Goal: Find specific page/section: Find specific page/section

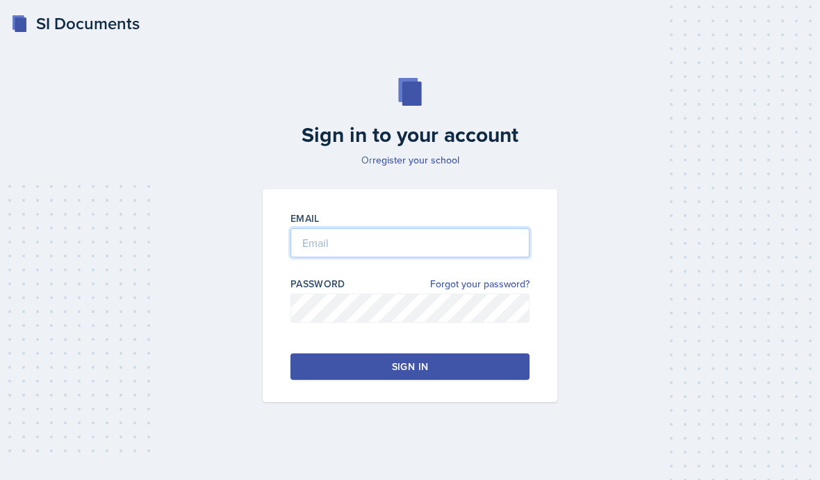
click at [483, 257] on input "email" at bounding box center [410, 242] width 239 height 29
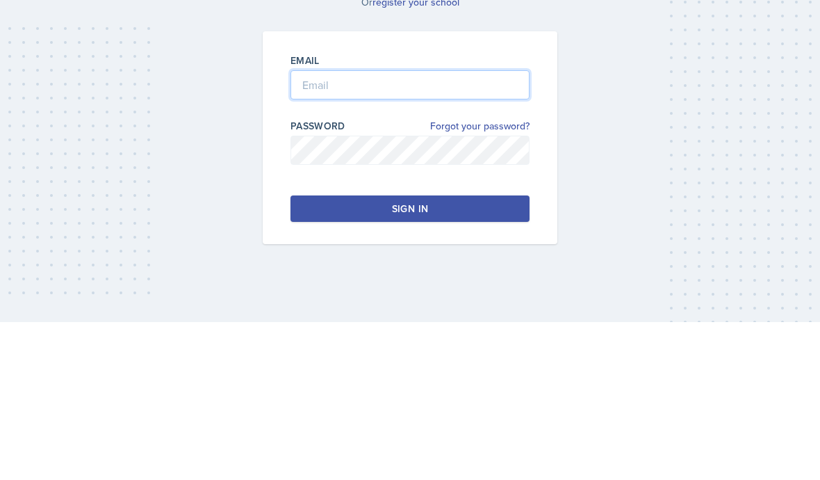
type input "[EMAIL_ADDRESS][DOMAIN_NAME]"
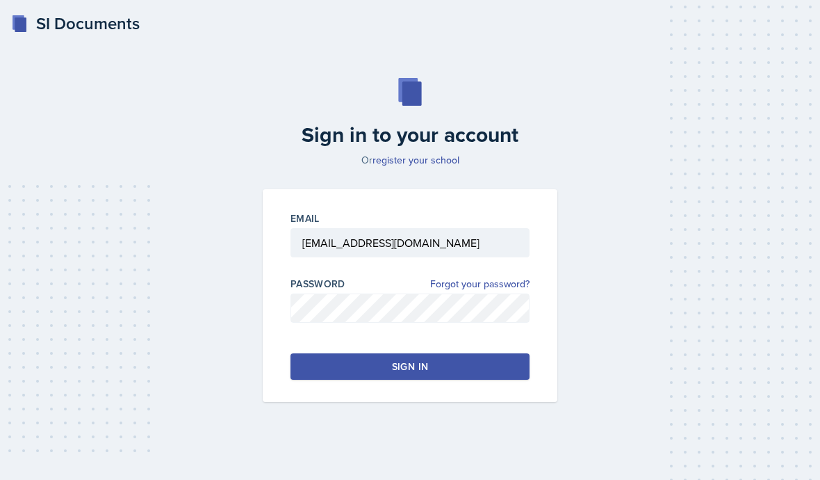
click at [488, 353] on button "Sign in" at bounding box center [410, 366] width 239 height 26
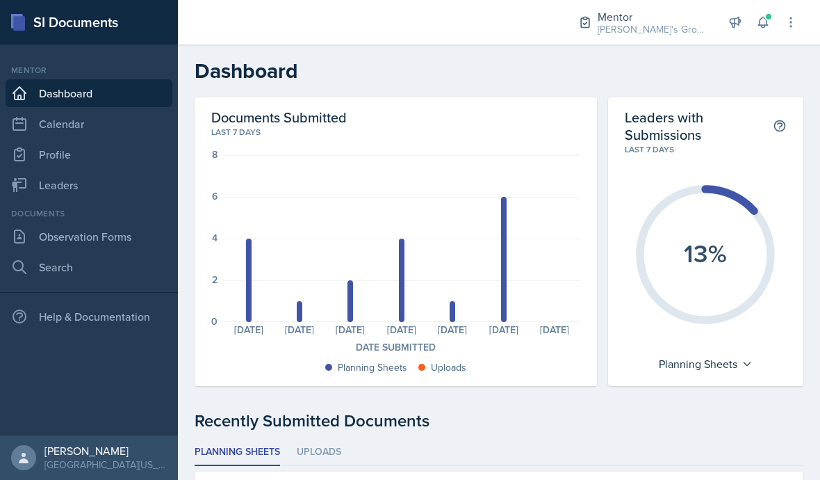
click at [666, 23] on div "[PERSON_NAME]'s Group / Fall 2025" at bounding box center [653, 29] width 111 height 15
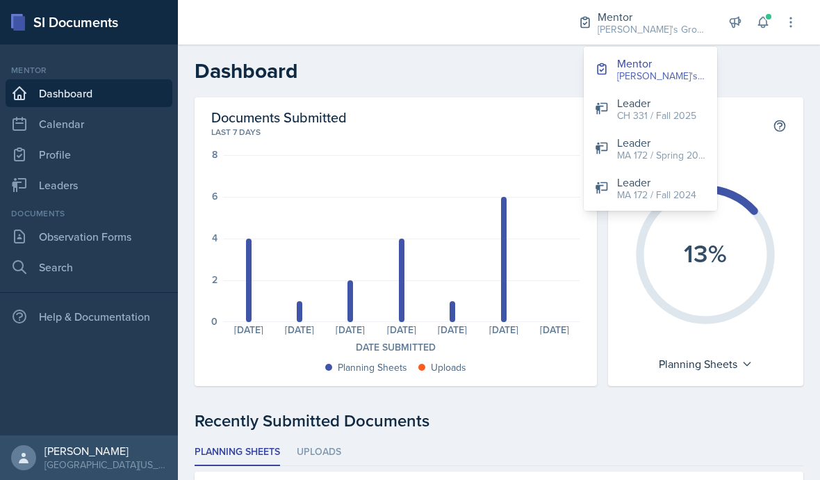
click at [685, 188] on div "MA 172 / Fall 2024" at bounding box center [656, 195] width 79 height 15
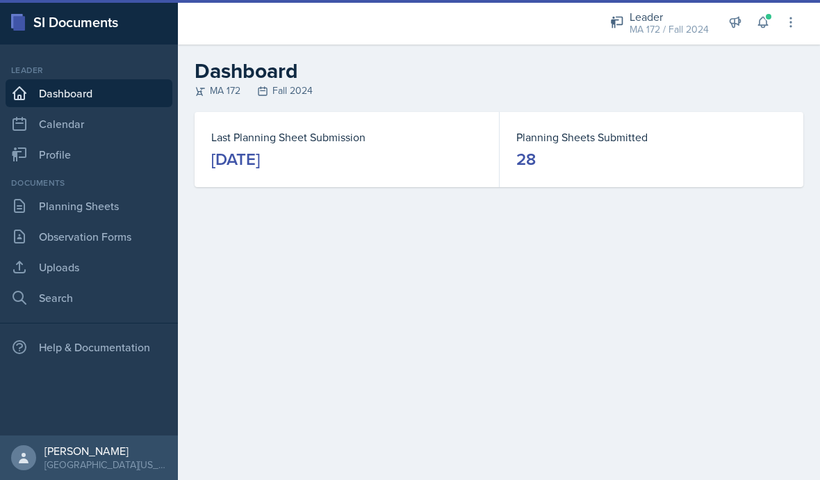
click at [133, 237] on link "Observation Forms" at bounding box center [89, 236] width 167 height 28
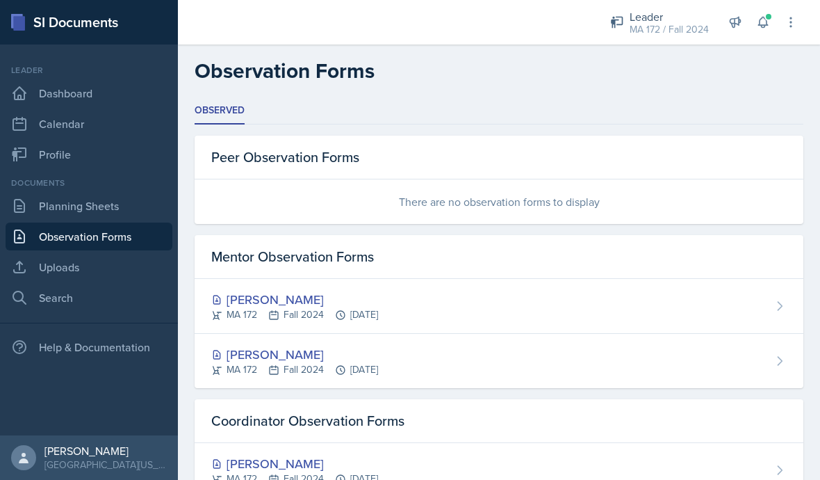
scroll to position [60, 0]
click at [537, 334] on div "[PERSON_NAME] MA 172 Fall 2024 [DATE]" at bounding box center [499, 361] width 609 height 54
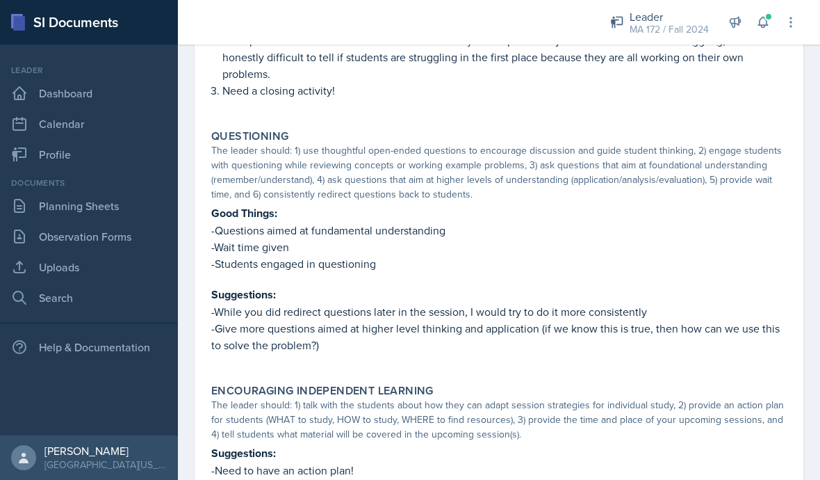
scroll to position [989, 0]
